Goal: Task Accomplishment & Management: Manage account settings

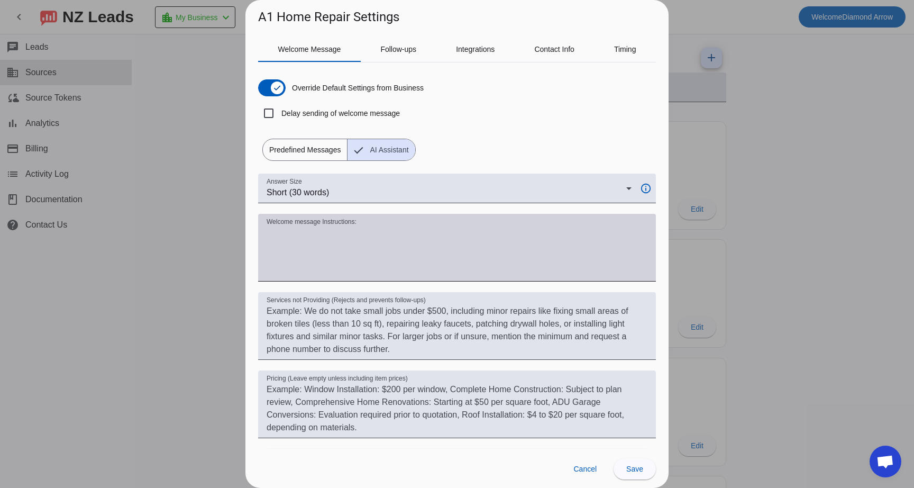
scroll to position [789, 0]
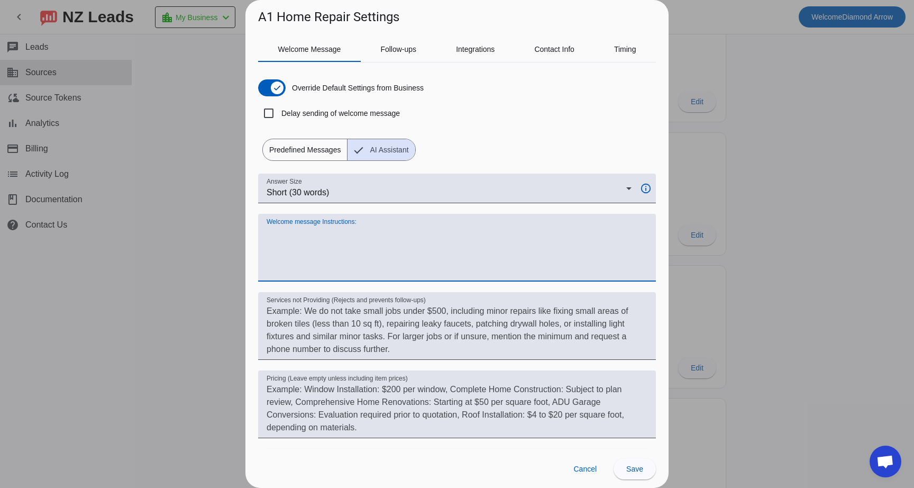
drag, startPoint x: 424, startPoint y: 273, endPoint x: 307, endPoint y: 239, distance: 122.2
click at [307, 239] on textarea "Welcome message Instructions:" at bounding box center [457, 251] width 381 height 51
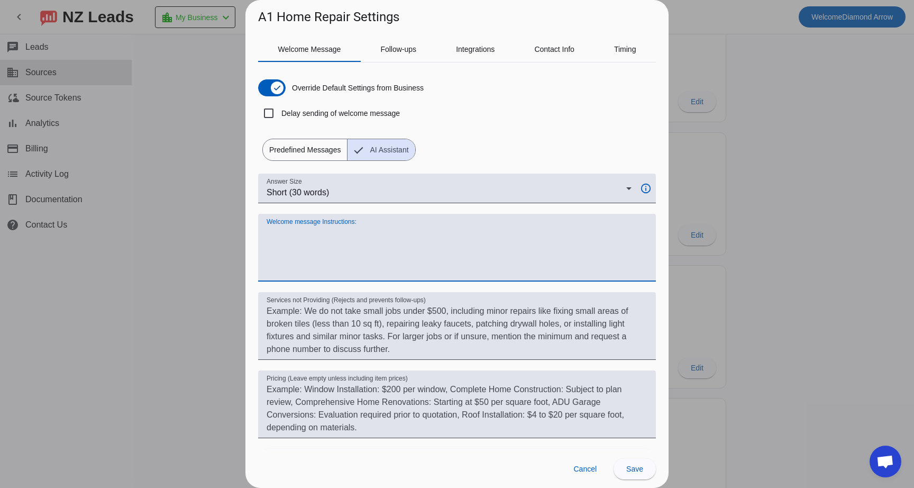
drag, startPoint x: 309, startPoint y: 236, endPoint x: 340, endPoint y: 247, distance: 32.4
click at [340, 247] on textarea "Welcome message Instructions:" at bounding box center [457, 251] width 381 height 51
click at [427, 236] on textarea "Welcome message Instructions:" at bounding box center [457, 251] width 381 height 51
paste textarea "Hey [Customer Name], Thank you so much for reaching out to us on Yelp! We’d lov…"
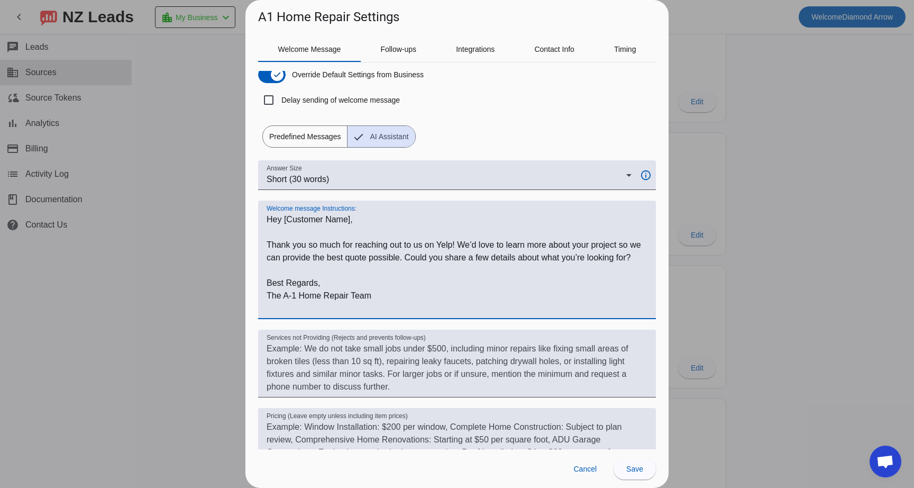
scroll to position [22, 0]
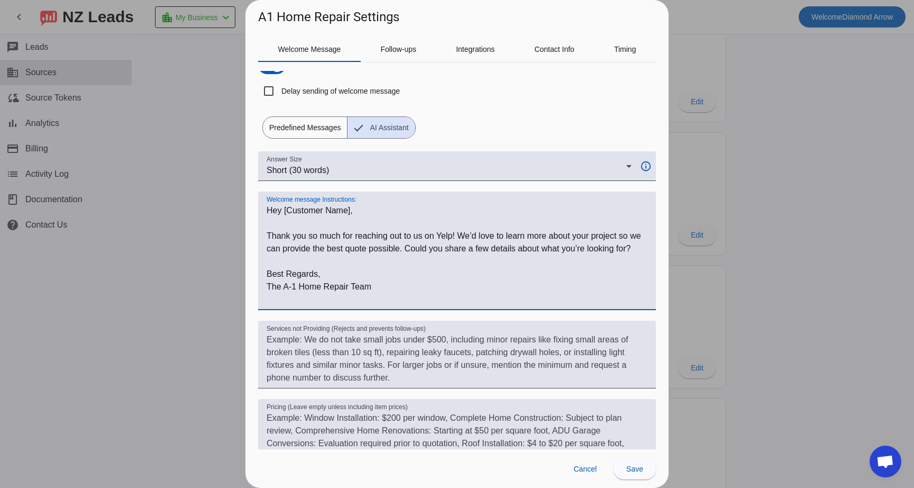
type textarea "Hey [Customer Name], Thank you so much for reaching out to us on Yelp! We’d lov…"
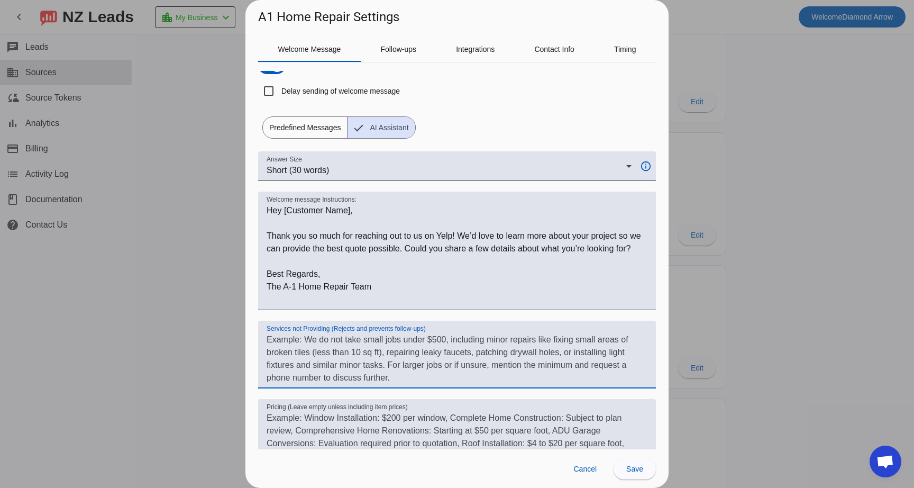
click at [295, 351] on textarea "Services not Providing (Rejects and prevents follow-ups)" at bounding box center [457, 358] width 381 height 51
paste textarea "Thank you for reaching out to A-1 Home Repair! We want to be upfront so you kno…"
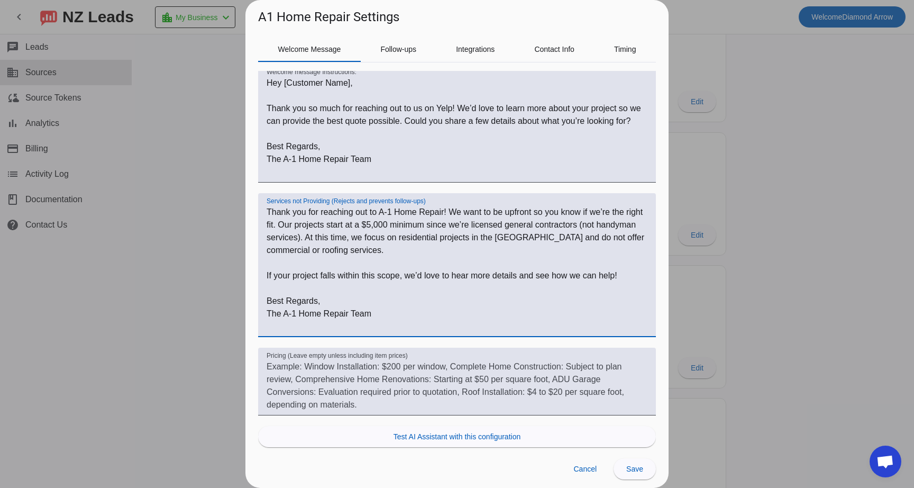
scroll to position [167, 0]
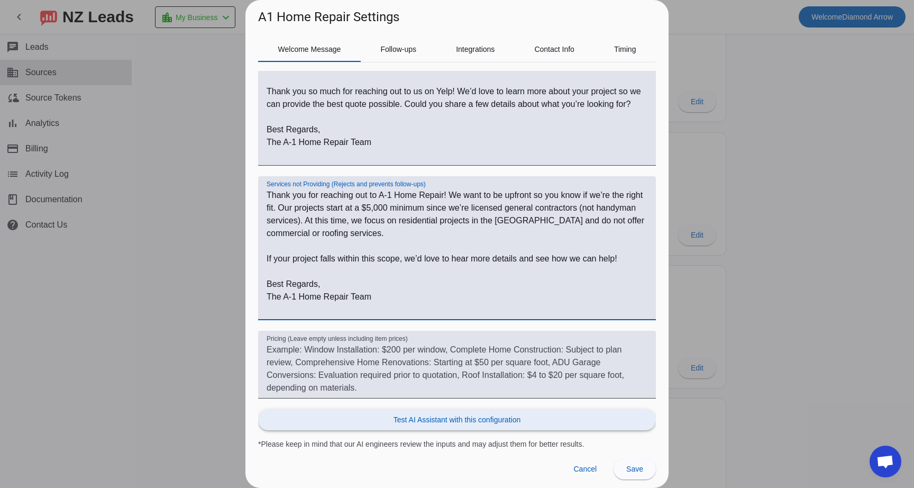
type textarea "Thank you for reaching out to A-1 Home Repair! We want to be upfront so you kno…"
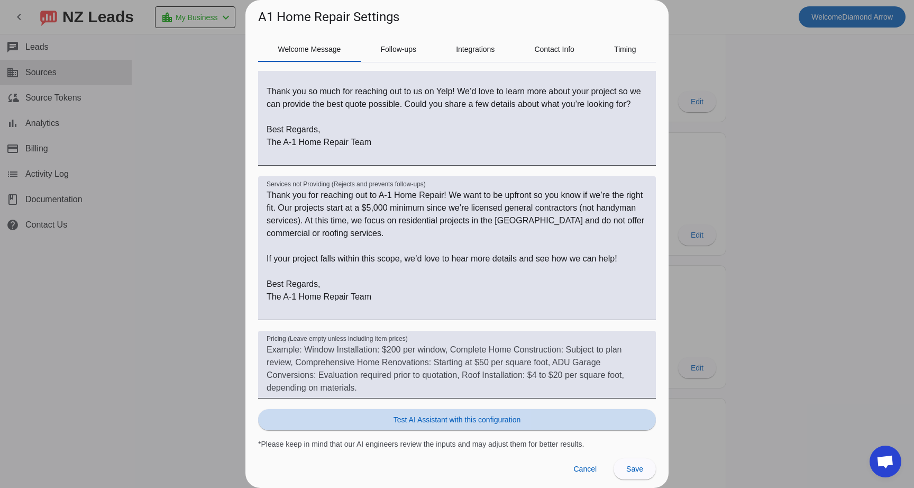
click at [393, 417] on span "Test AI Assistant with this configuration" at bounding box center [456, 419] width 127 height 11
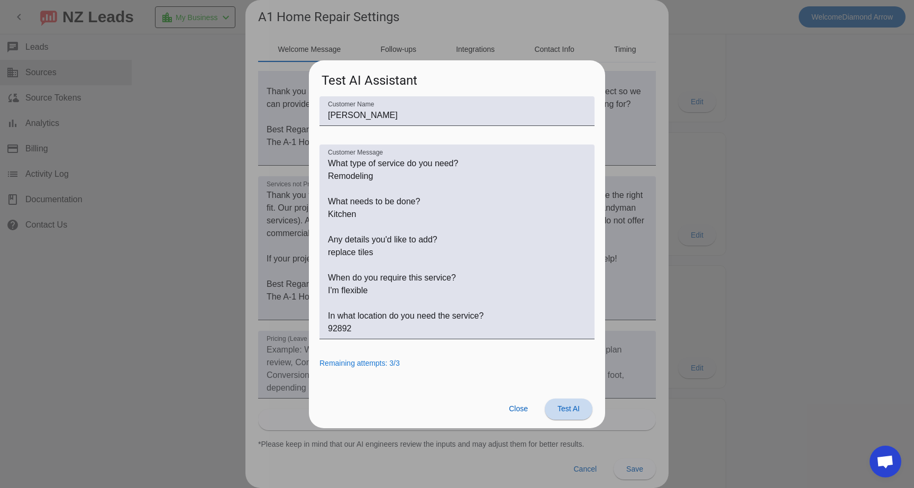
click at [564, 415] on span at bounding box center [569, 408] width 48 height 25
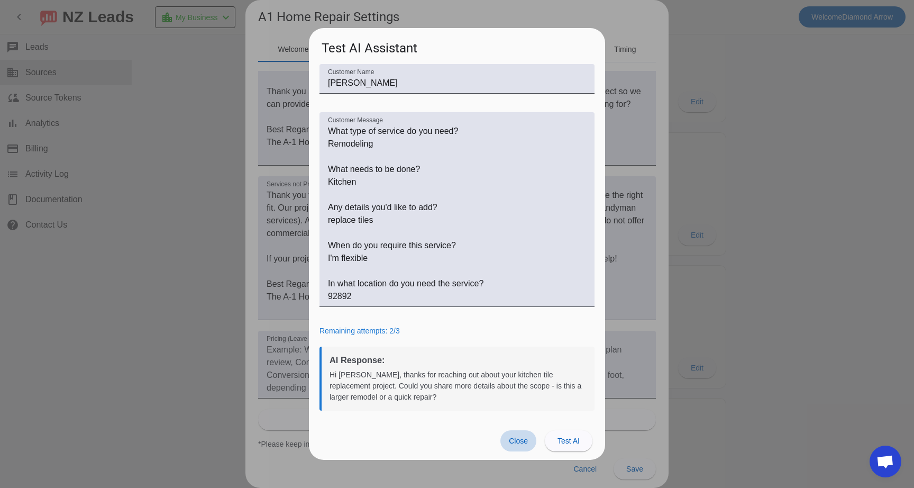
click at [518, 440] on span "Close" at bounding box center [518, 440] width 19 height 8
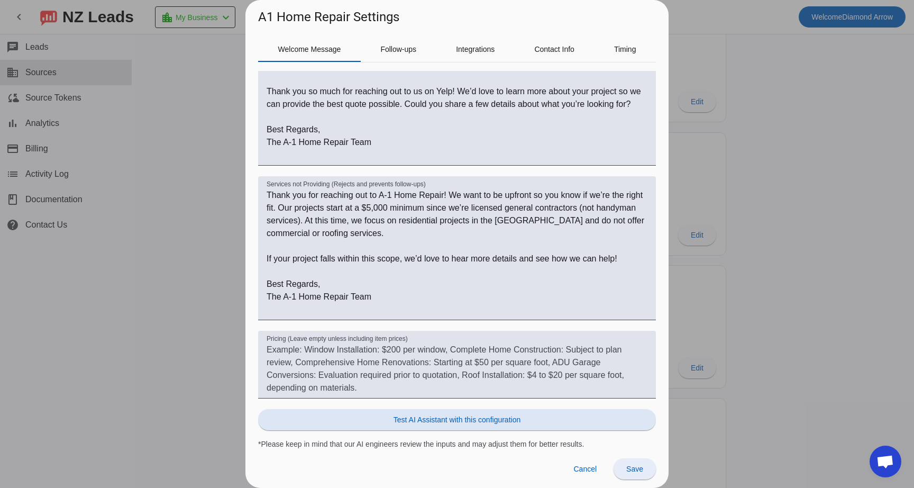
click at [626, 476] on span at bounding box center [635, 468] width 42 height 25
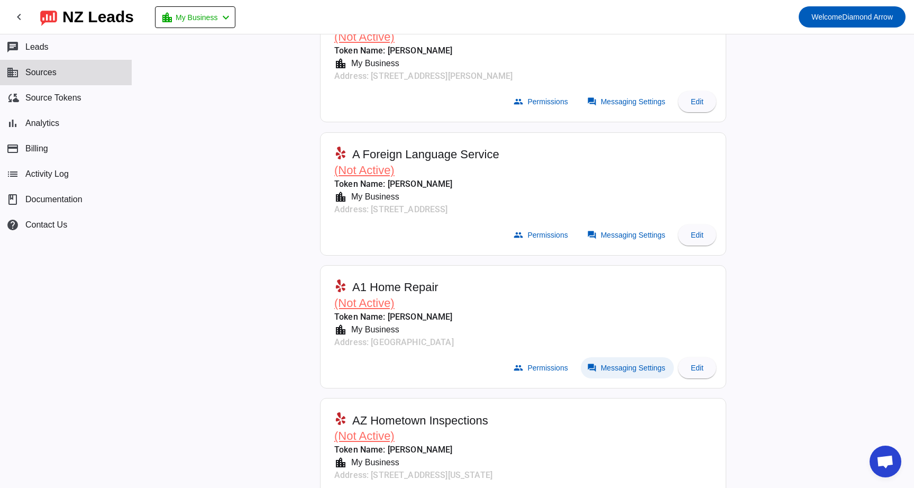
click at [605, 363] on span "Messaging Settings" at bounding box center [633, 367] width 65 height 8
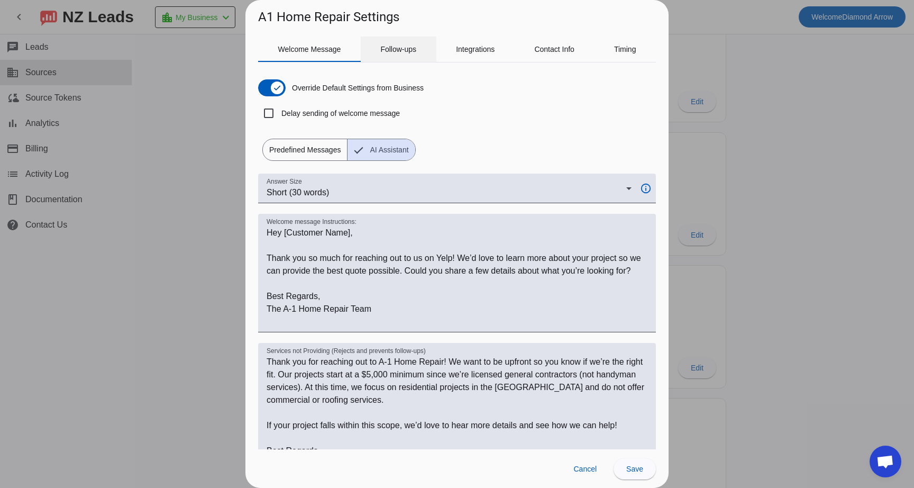
click at [412, 51] on span "Follow-ups" at bounding box center [398, 48] width 36 height 7
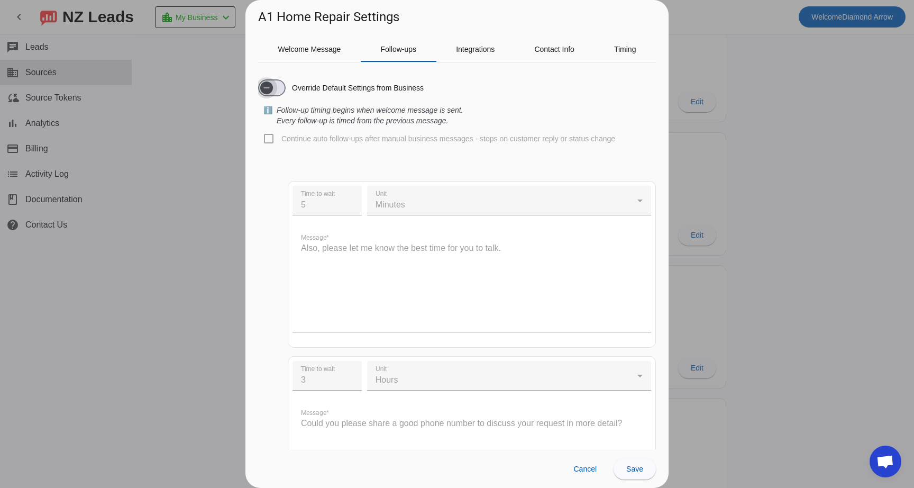
click at [274, 81] on span "button" at bounding box center [266, 87] width 21 height 21
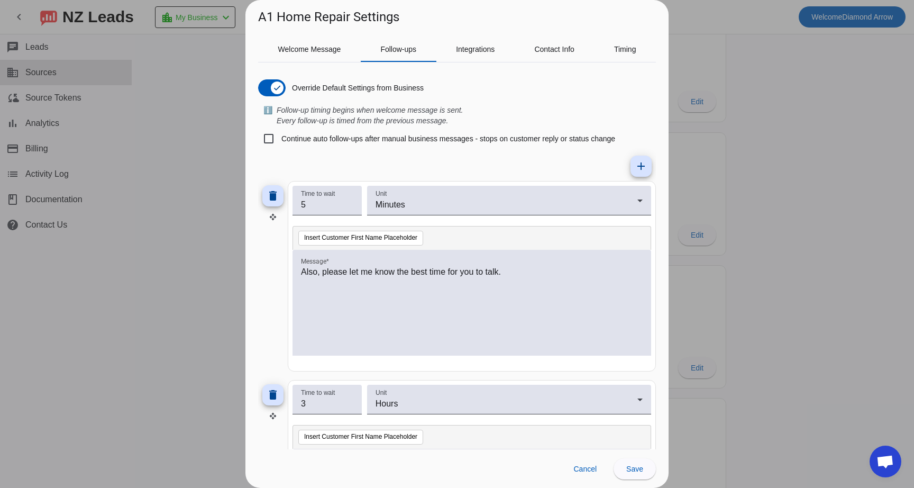
click at [546, 278] on div "Also, please let me know the best time for you to talk." at bounding box center [472, 309] width 342 height 86
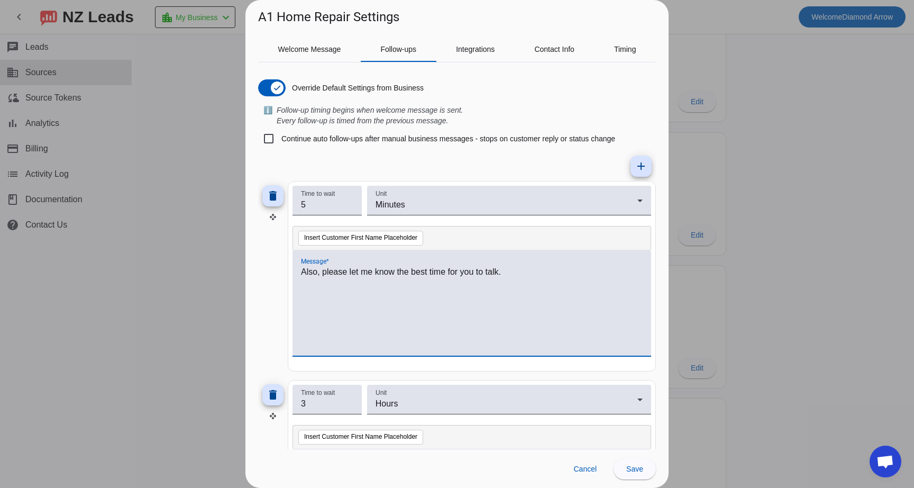
click at [546, 278] on div "Also, please let me know the best time for you to talk." at bounding box center [472, 309] width 342 height 86
click at [367, 287] on div "Feel Free" at bounding box center [472, 309] width 342 height 86
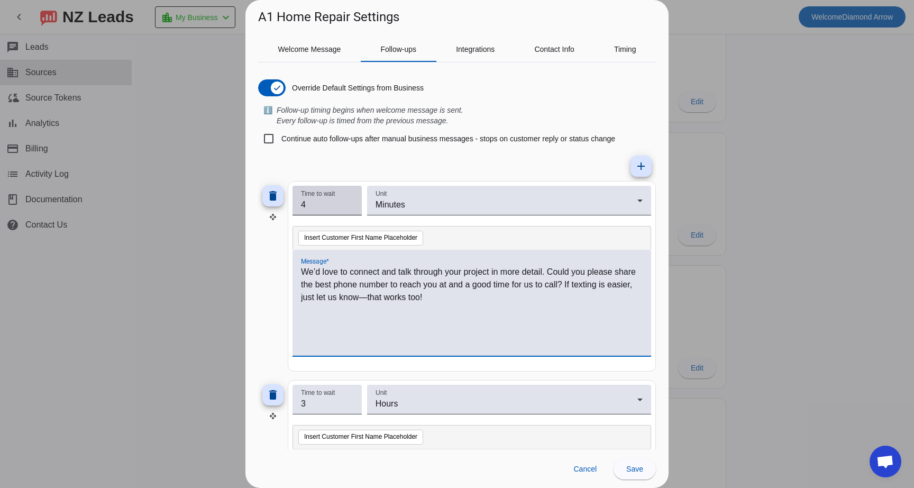
click at [349, 207] on input "4" at bounding box center [327, 204] width 52 height 13
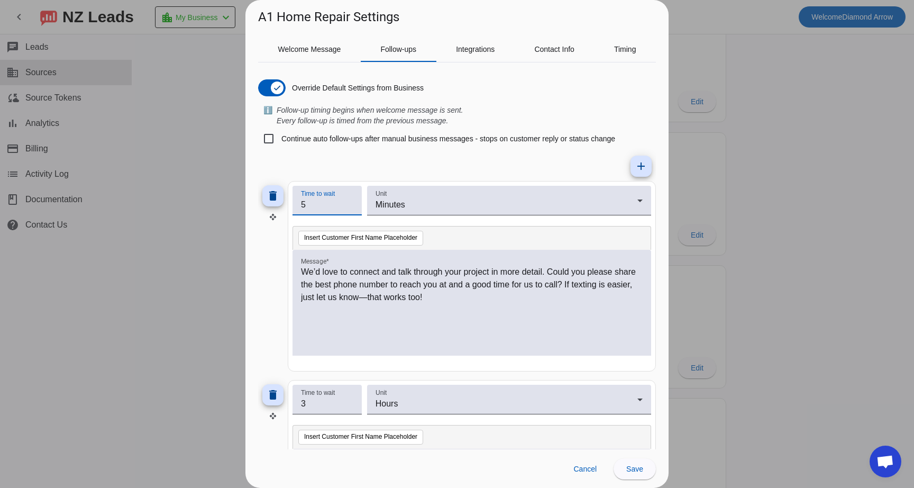
click at [349, 203] on input "5" at bounding box center [327, 204] width 52 height 13
click at [349, 203] on input "6" at bounding box center [327, 204] width 52 height 13
click at [349, 203] on input "7" at bounding box center [327, 204] width 52 height 13
click at [349, 203] on input "8" at bounding box center [327, 204] width 52 height 13
click at [349, 203] on input "9" at bounding box center [327, 204] width 52 height 13
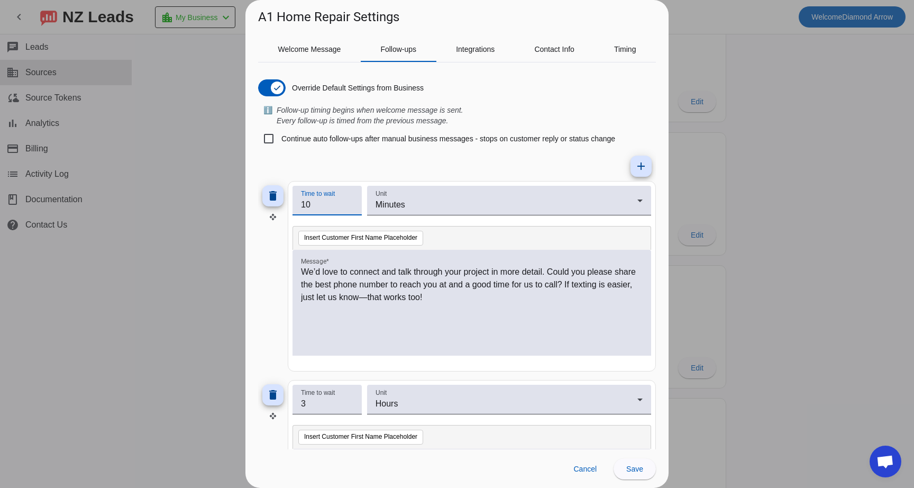
type input "10"
click at [349, 203] on input "10" at bounding box center [327, 204] width 52 height 13
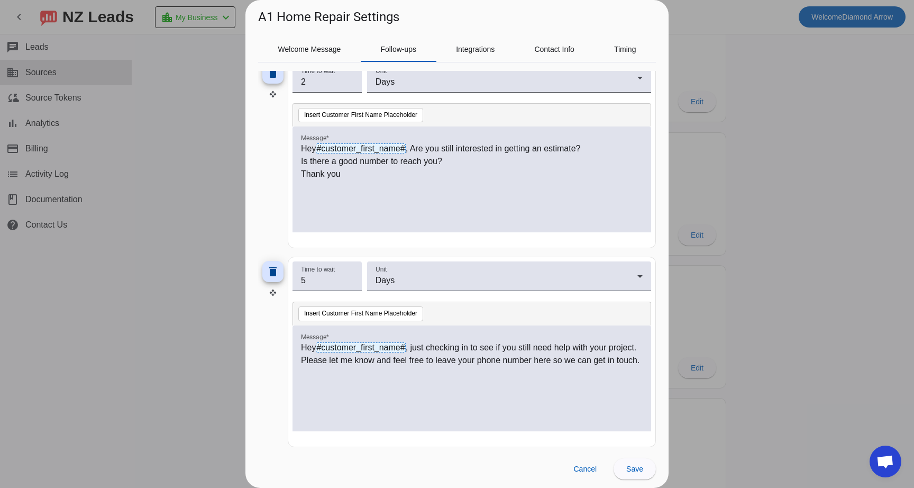
scroll to position [528, 0]
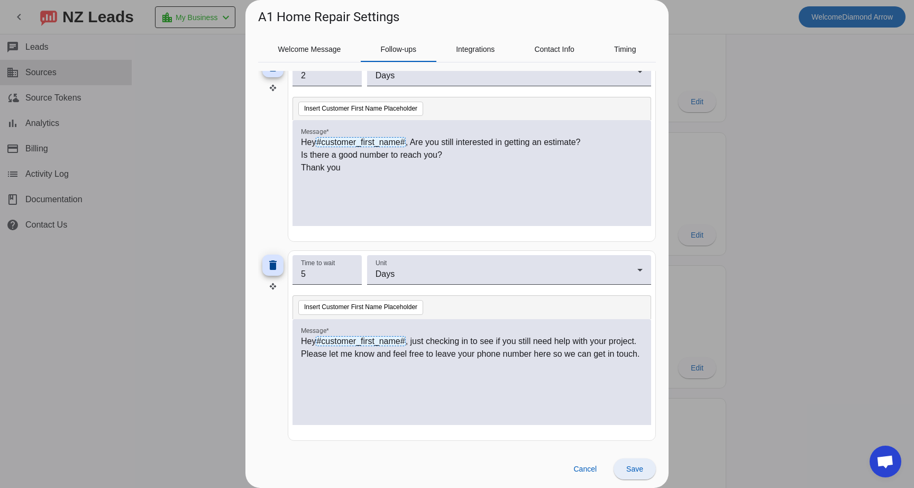
click at [630, 464] on span "Save" at bounding box center [634, 468] width 17 height 8
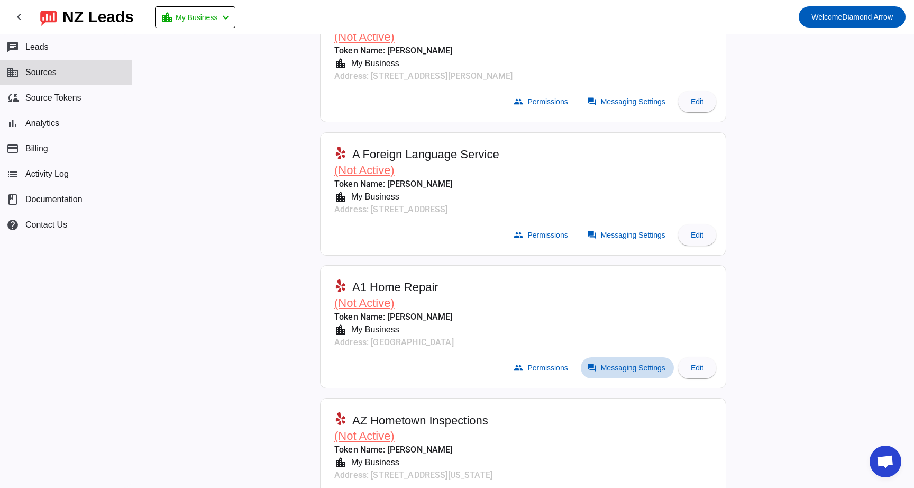
click at [602, 363] on span "Messaging Settings" at bounding box center [633, 367] width 65 height 8
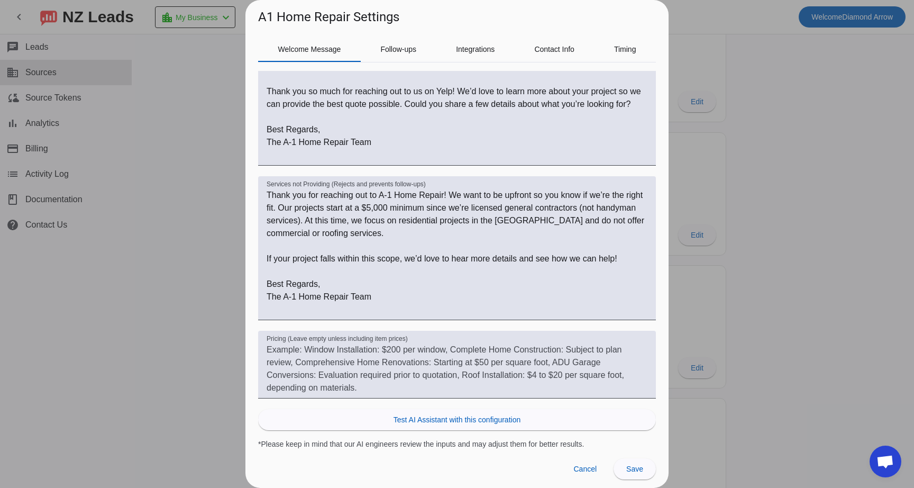
scroll to position [0, 0]
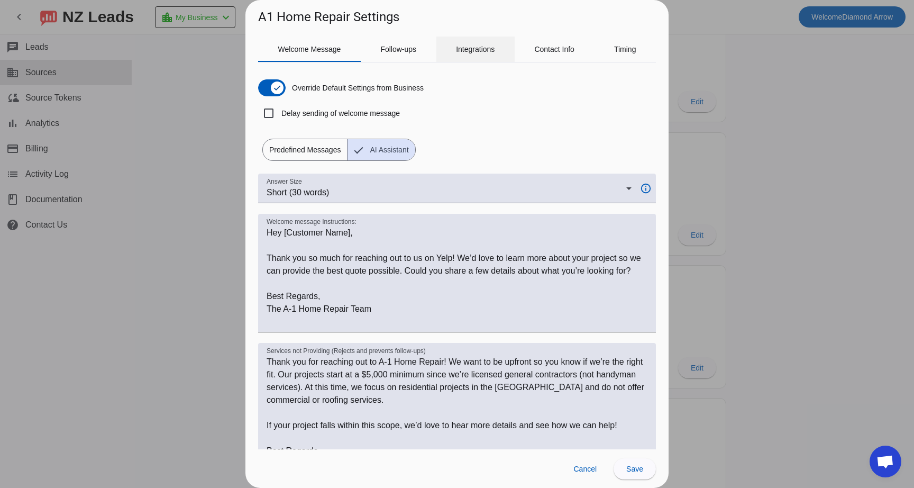
click at [474, 45] on span "Integrations" at bounding box center [475, 48] width 39 height 7
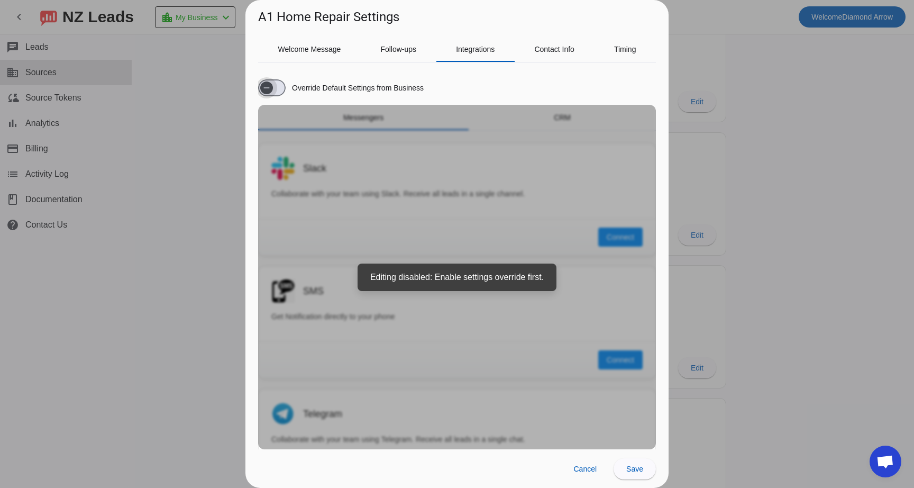
click at [279, 86] on span "button" at bounding box center [272, 87] width 28 height 17
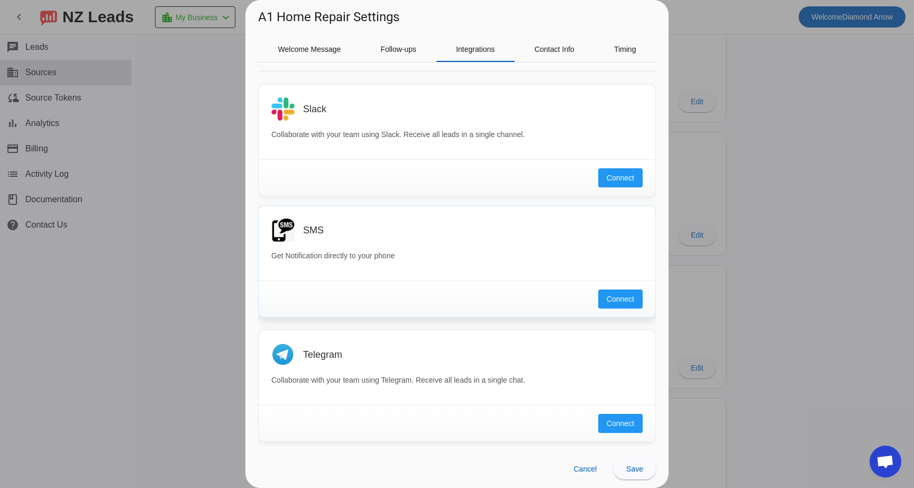
scroll to position [60, 0]
click at [615, 297] on span "Connect" at bounding box center [621, 298] width 28 height 11
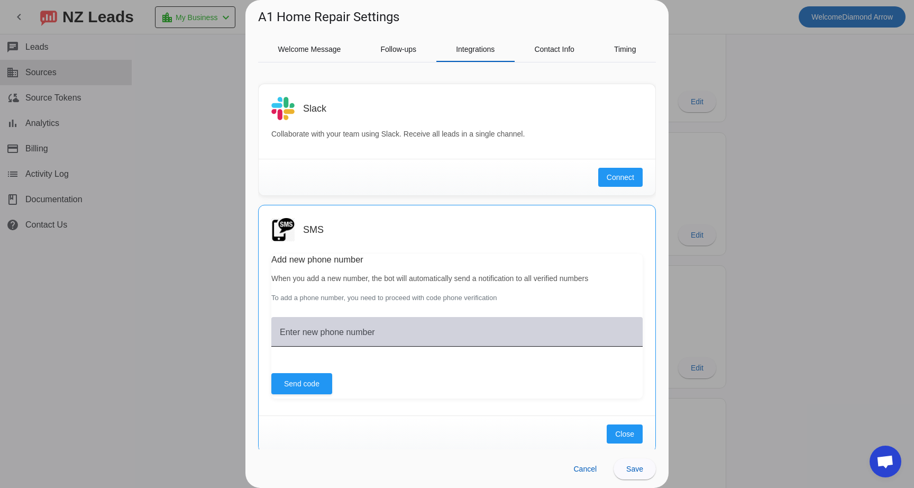
click at [375, 335] on mat-label "Enter new phone number" at bounding box center [327, 331] width 95 height 9
click at [378, 335] on input "Enter new phone number" at bounding box center [457, 335] width 354 height 13
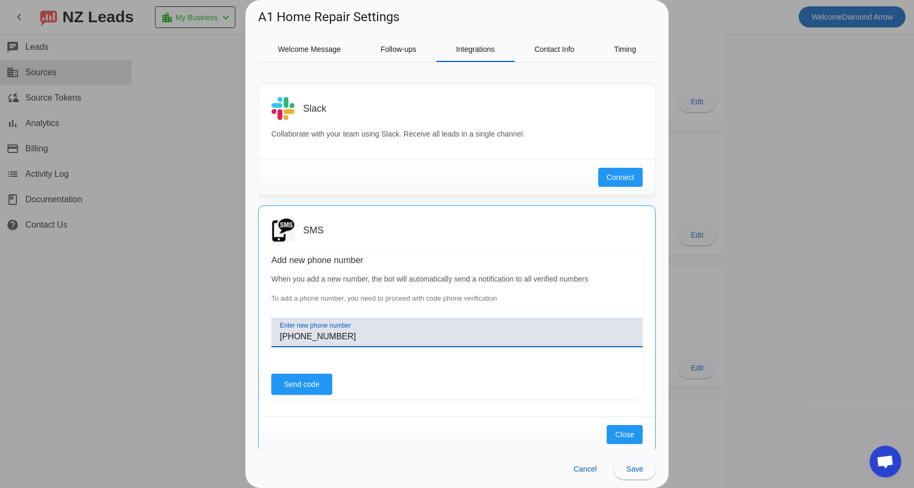
type input "[PHONE_NUMBER]"
click at [294, 381] on span "Send code" at bounding box center [301, 383] width 35 height 11
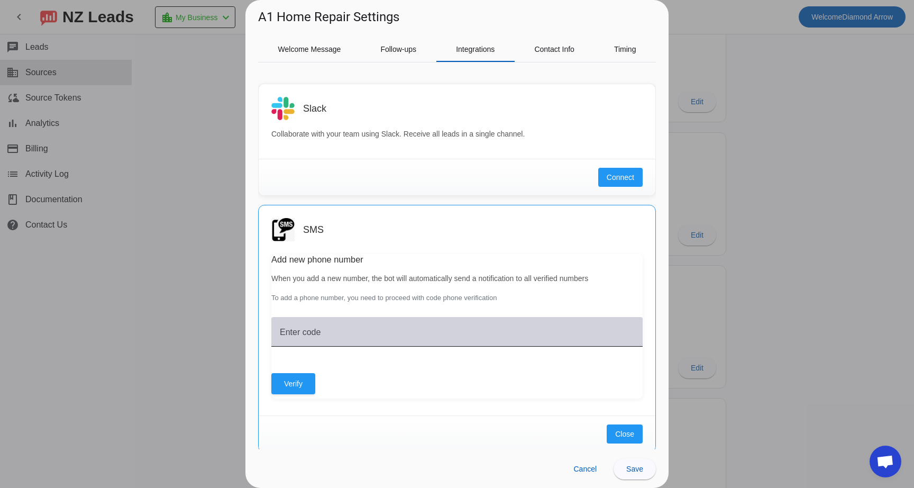
click at [313, 340] on input "Enter code" at bounding box center [457, 335] width 354 height 13
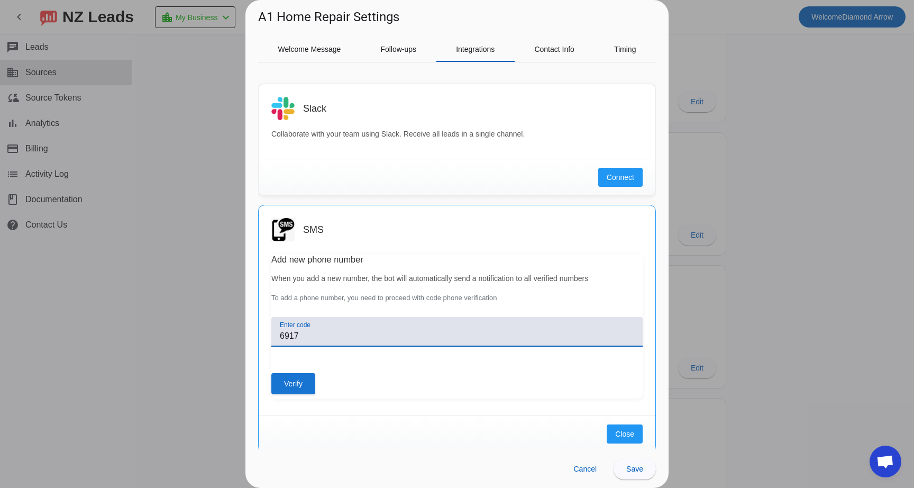
type input "6917"
click at [300, 383] on span "Verify" at bounding box center [293, 383] width 19 height 11
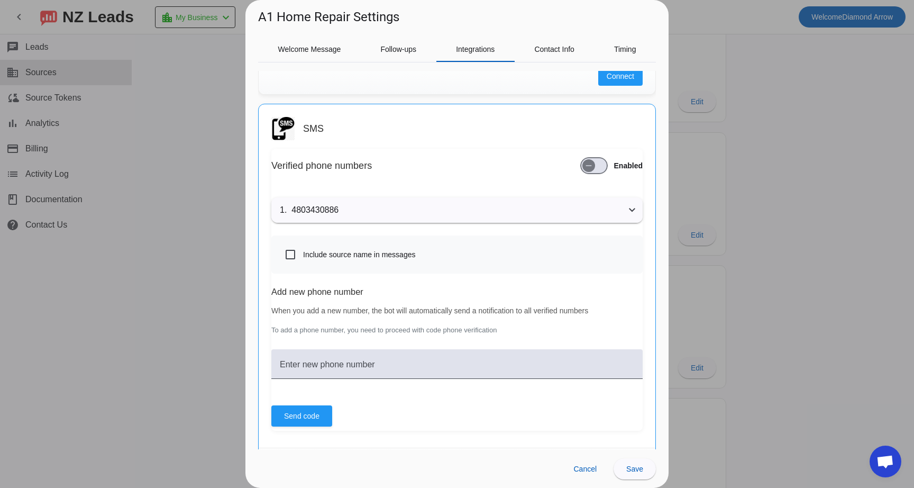
scroll to position [166, 0]
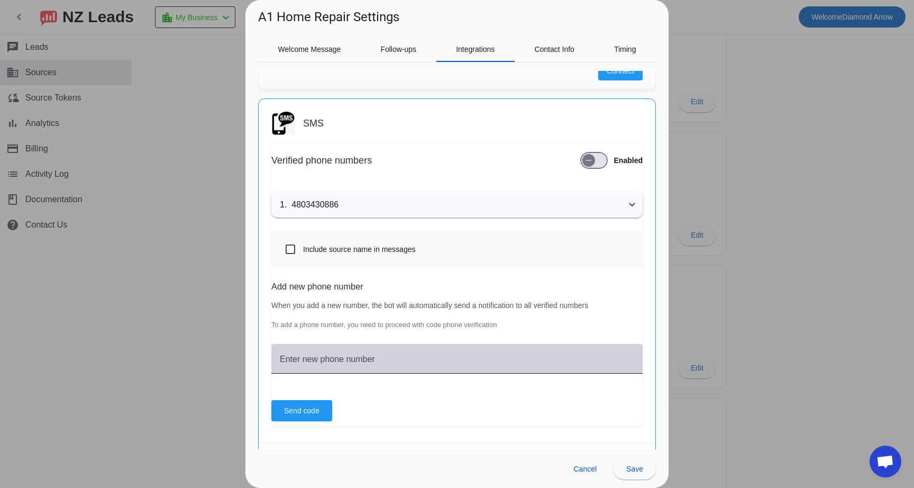
click at [375, 358] on mat-label "Enter new phone number" at bounding box center [327, 358] width 95 height 9
click at [379, 358] on input "Enter new phone number" at bounding box center [457, 362] width 354 height 13
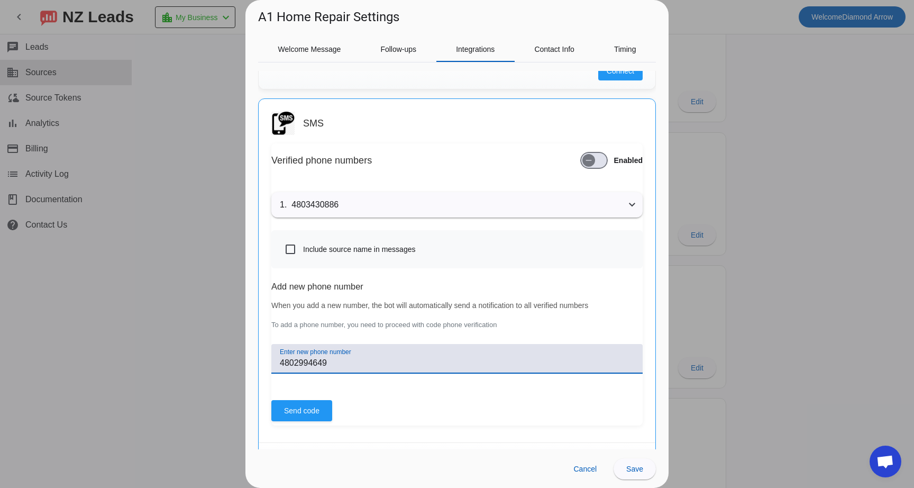
type input "4802994649"
click at [313, 415] on span "Send code" at bounding box center [301, 410] width 35 height 11
click at [334, 358] on input "Enter code" at bounding box center [457, 362] width 354 height 13
type input "6690"
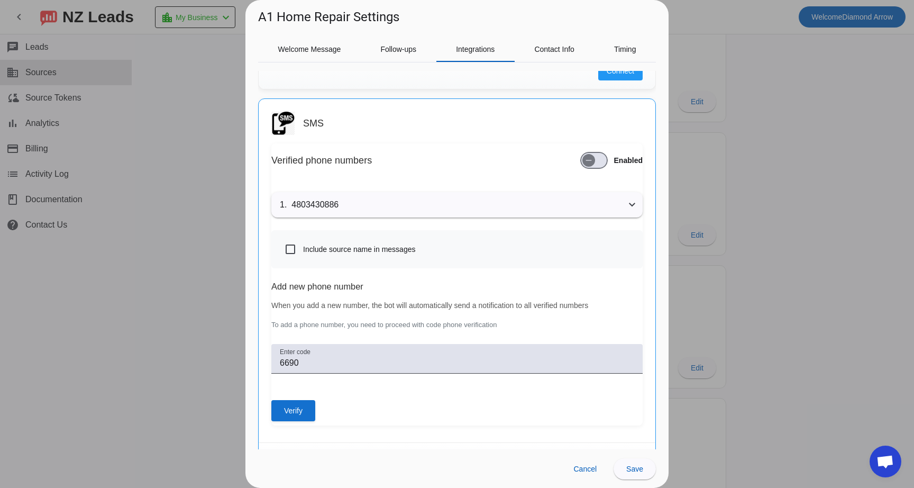
click at [300, 407] on span "Verify" at bounding box center [293, 410] width 19 height 11
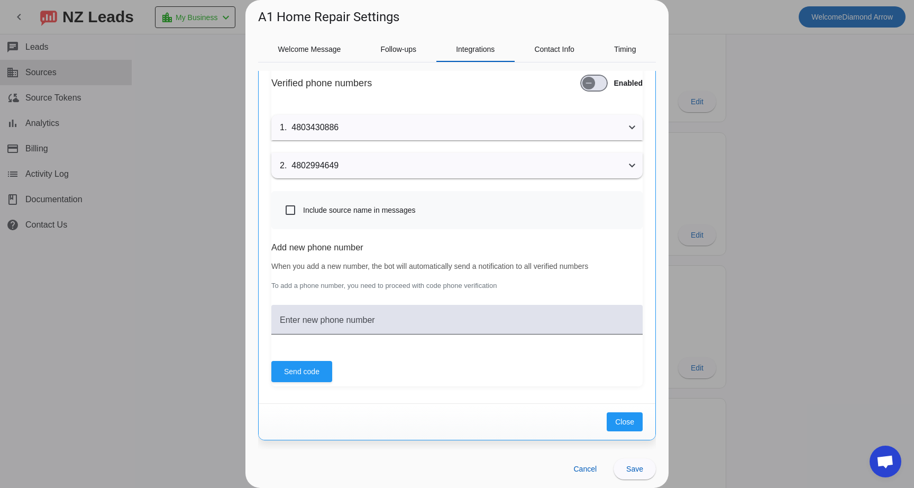
scroll to position [247, 0]
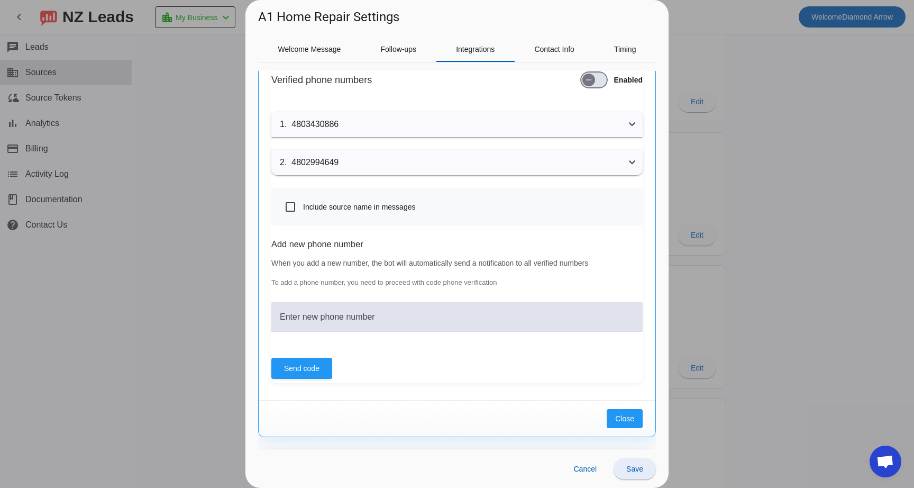
click at [637, 471] on span "Save" at bounding box center [634, 468] width 17 height 8
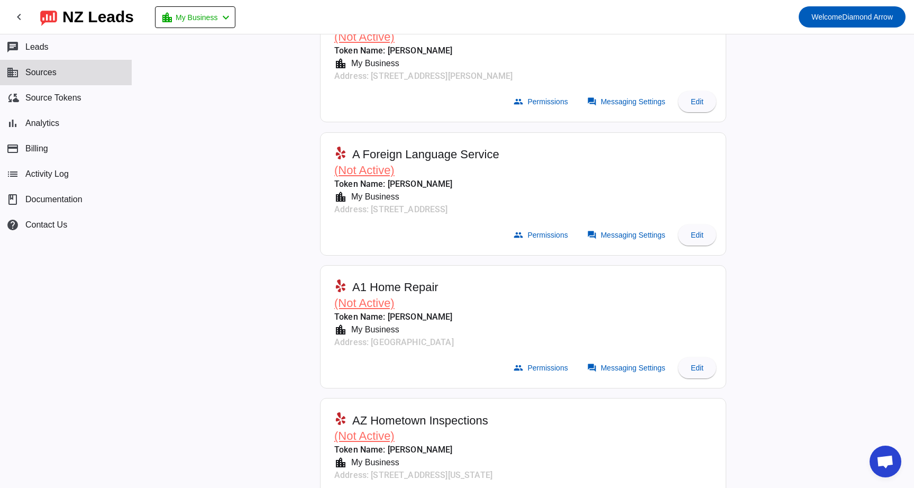
click at [384, 299] on span "(Not Active)" at bounding box center [364, 302] width 60 height 13
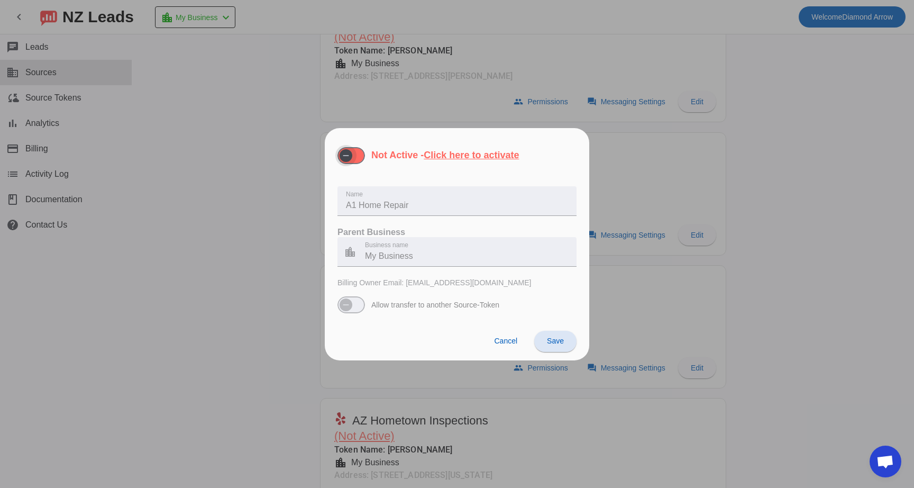
click at [359, 159] on span "button" at bounding box center [351, 155] width 28 height 17
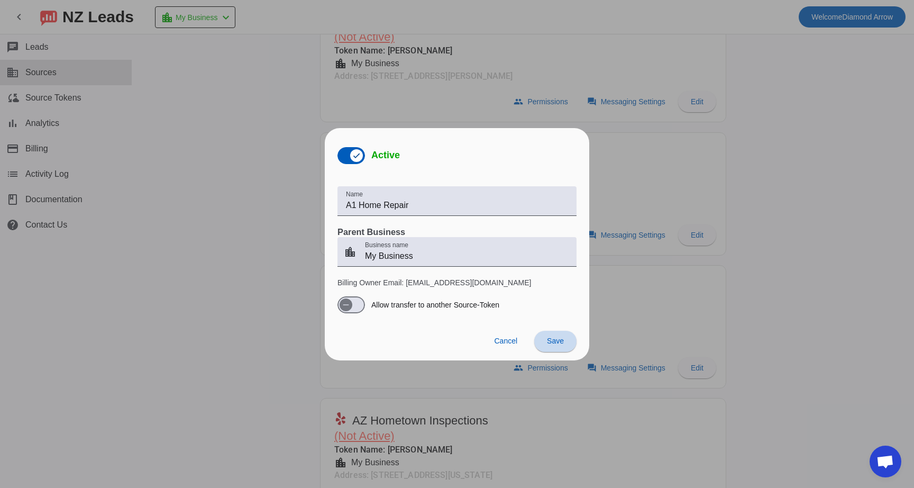
click at [560, 339] on span "Save" at bounding box center [555, 340] width 17 height 8
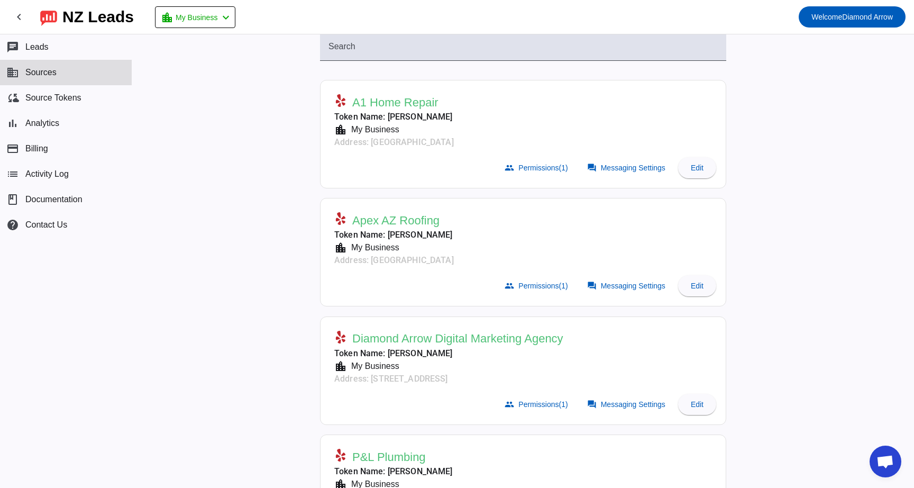
scroll to position [0, 0]
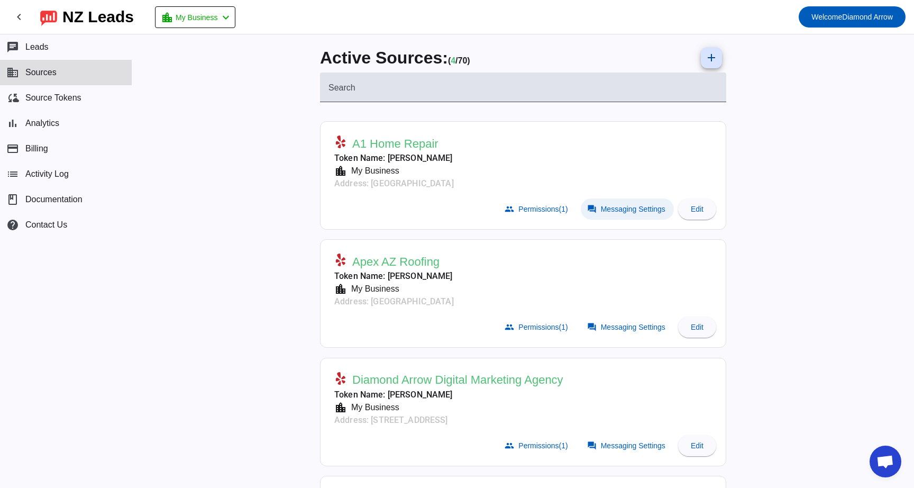
click at [607, 208] on span "Messaging Settings" at bounding box center [633, 209] width 65 height 8
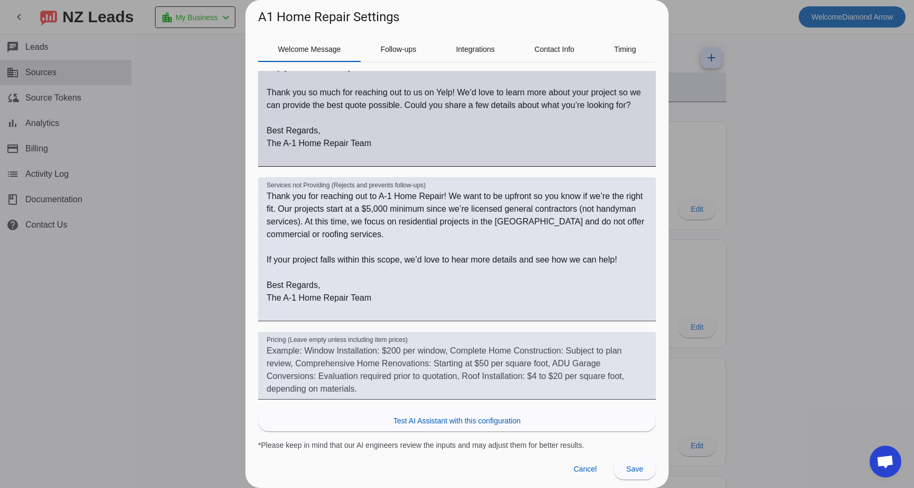
scroll to position [167, 0]
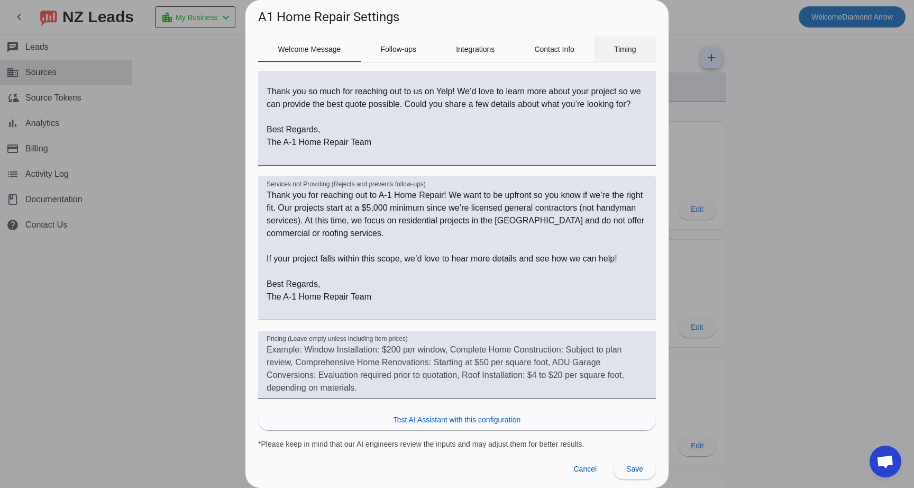
click at [625, 51] on span "Timing" at bounding box center [625, 48] width 22 height 7
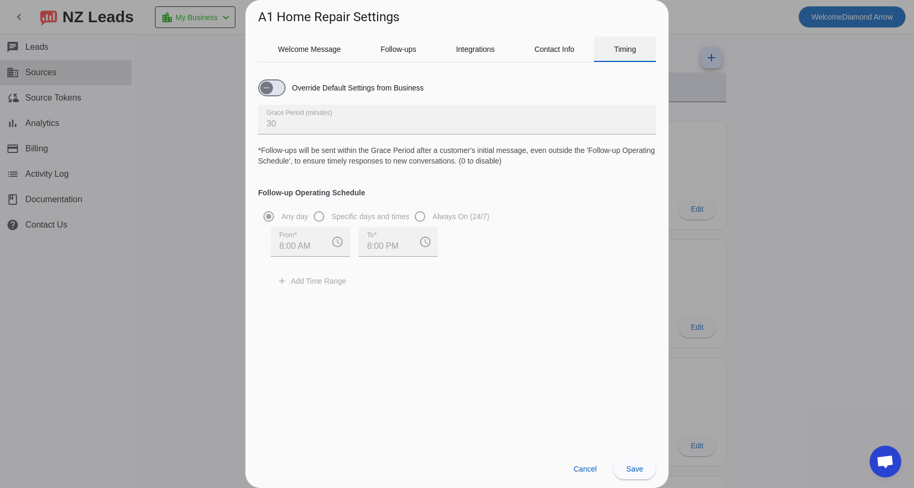
scroll to position [0, 0]
click at [555, 50] on span "Contact Info" at bounding box center [554, 48] width 40 height 7
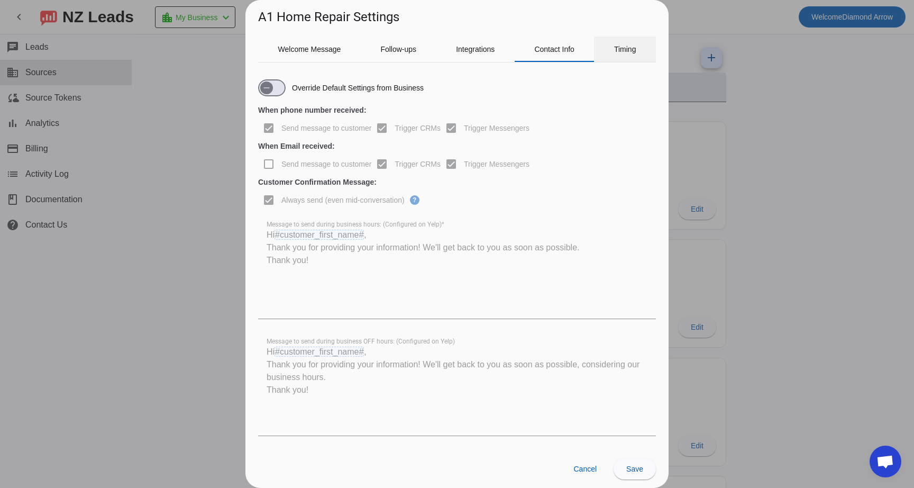
click at [618, 51] on span "Timing" at bounding box center [625, 48] width 22 height 7
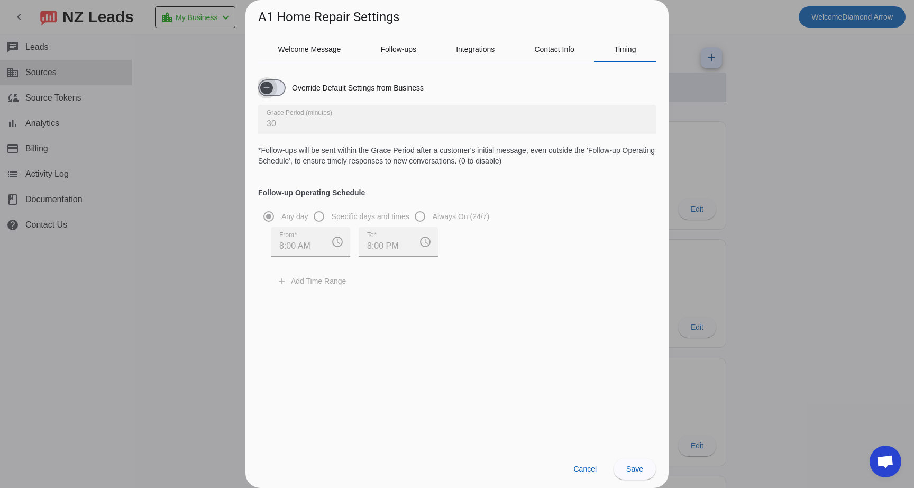
click at [276, 91] on span "button" at bounding box center [266, 87] width 21 height 21
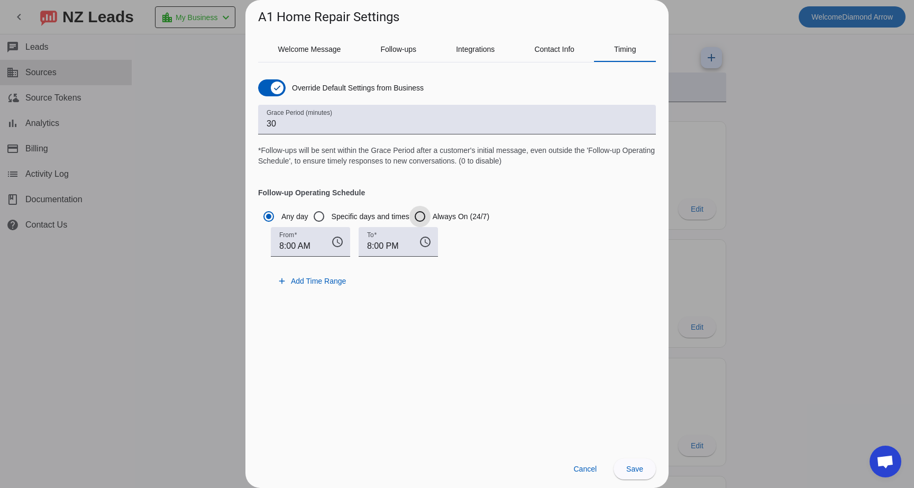
click at [431, 217] on input "Always On (24/7)" at bounding box center [419, 216] width 21 height 21
radio input "true"
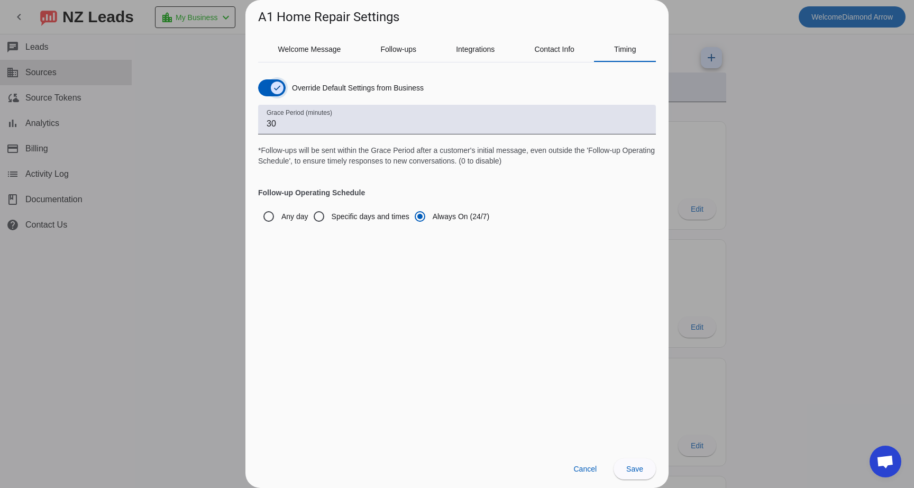
click at [276, 88] on icon "button" at bounding box center [277, 87] width 6 height 1
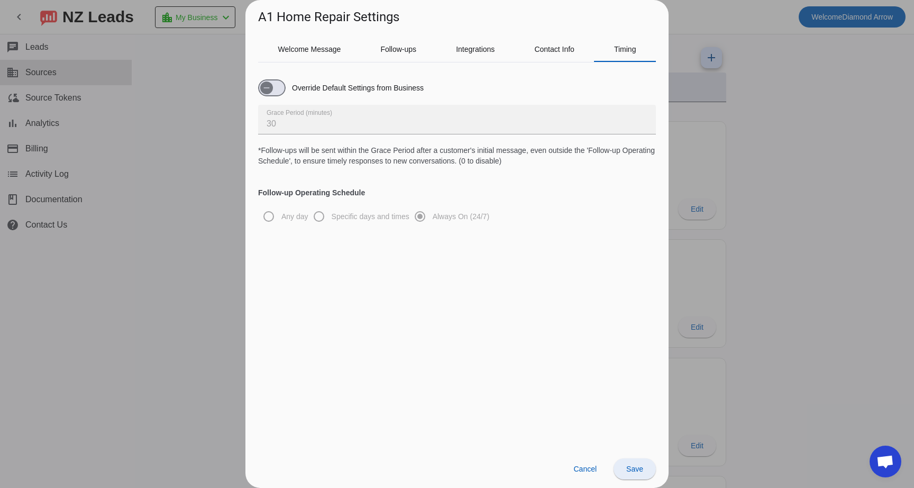
click at [634, 473] on span "Save" at bounding box center [634, 468] width 17 height 8
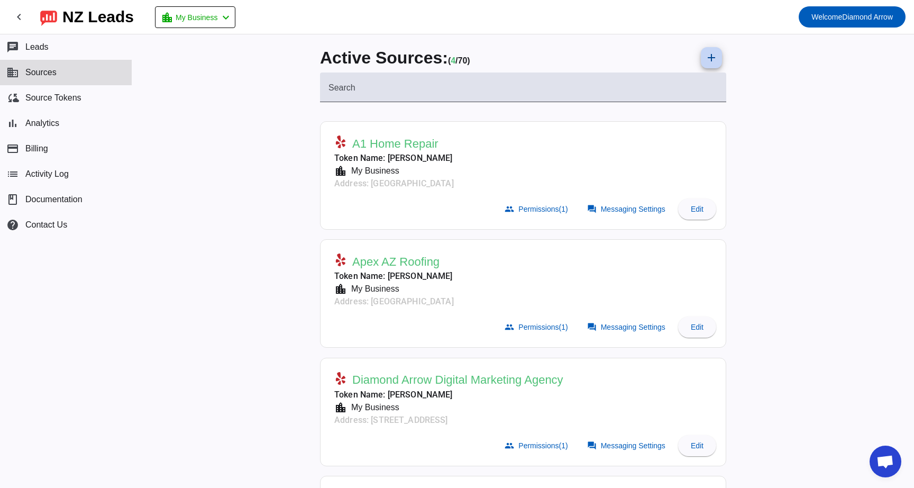
click at [711, 58] on mat-icon "add" at bounding box center [711, 57] width 13 height 13
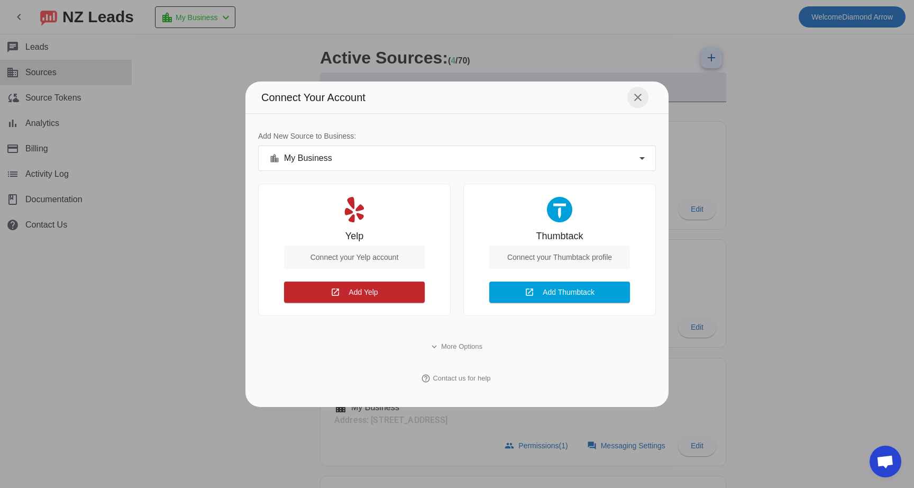
click at [642, 96] on mat-icon "close" at bounding box center [637, 97] width 13 height 13
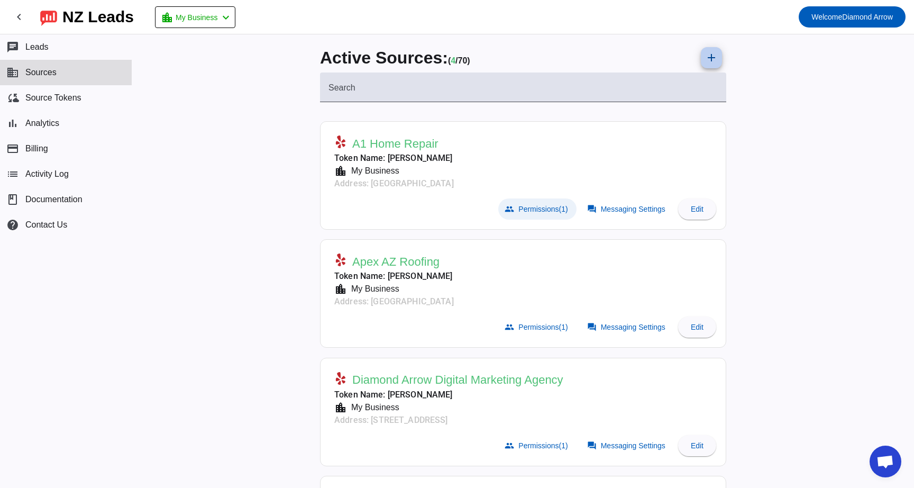
click at [550, 208] on span "Permissions (1)" at bounding box center [542, 209] width 49 height 8
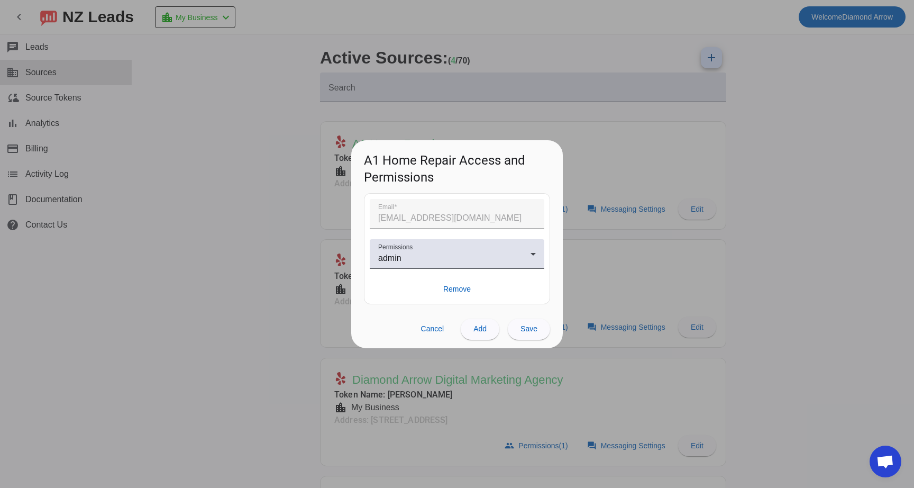
click at [585, 193] on div at bounding box center [457, 244] width 914 height 488
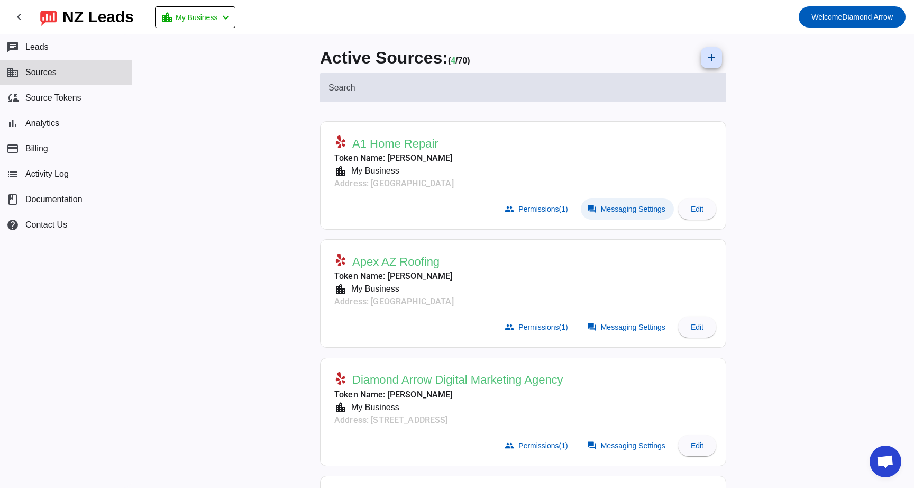
click at [601, 206] on span "Messaging Settings" at bounding box center [633, 209] width 65 height 8
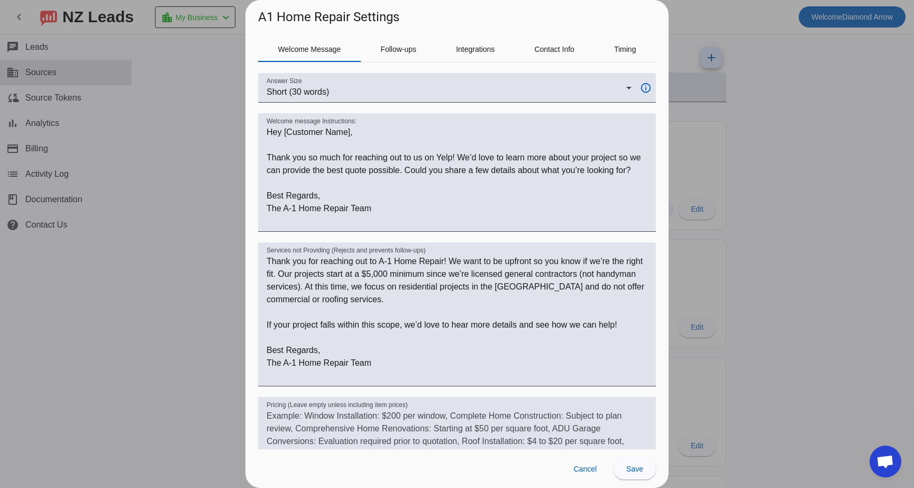
scroll to position [167, 0]
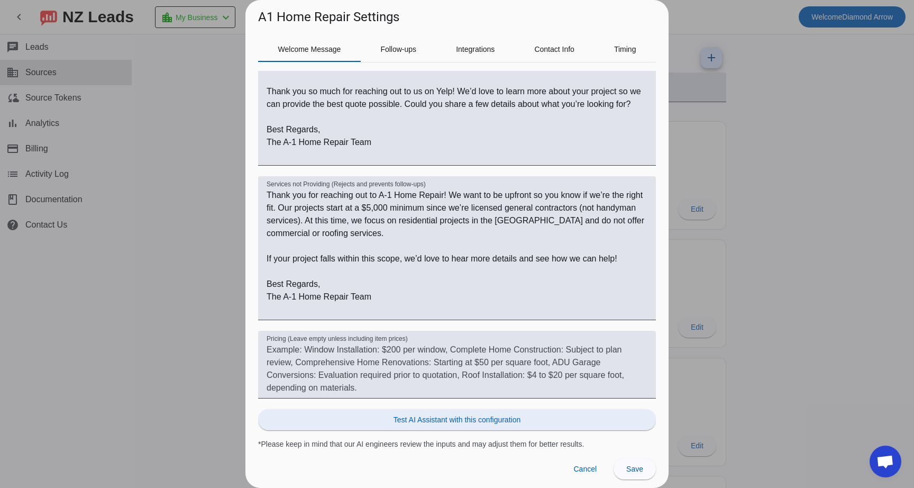
click at [459, 420] on span "Test AI Assistant with this configuration" at bounding box center [456, 419] width 127 height 11
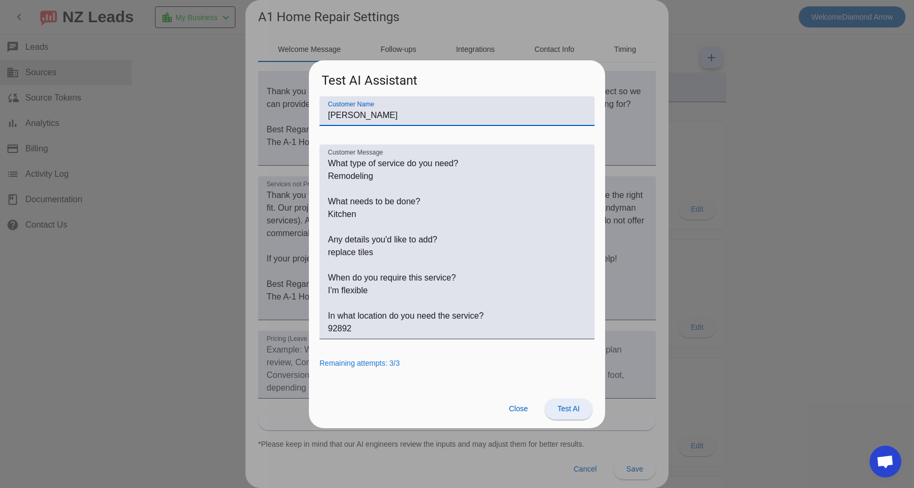
click at [564, 414] on span at bounding box center [569, 408] width 48 height 25
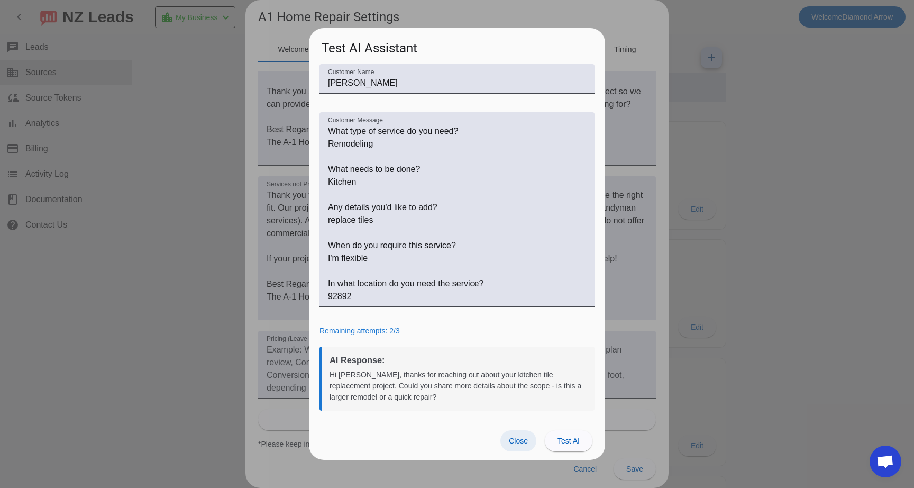
click at [519, 441] on span "Close" at bounding box center [518, 440] width 19 height 8
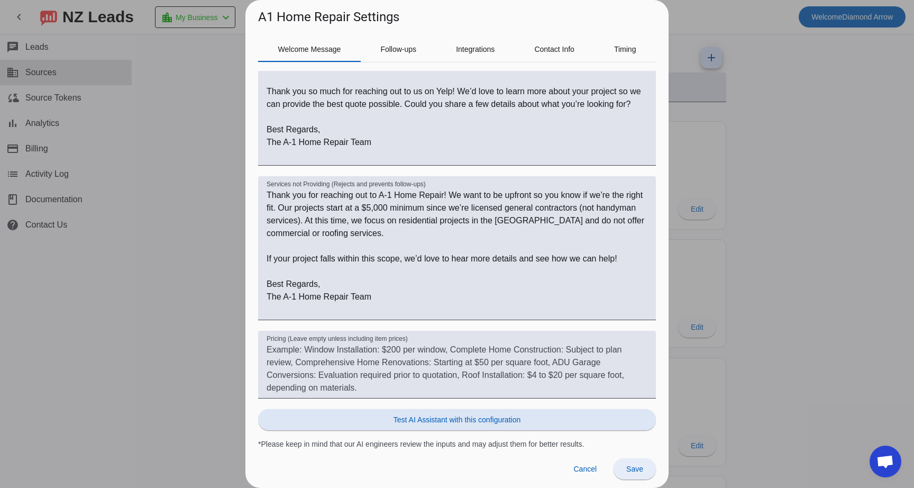
click at [627, 469] on span "Save" at bounding box center [634, 468] width 17 height 8
